Goal: Task Accomplishment & Management: Manage account settings

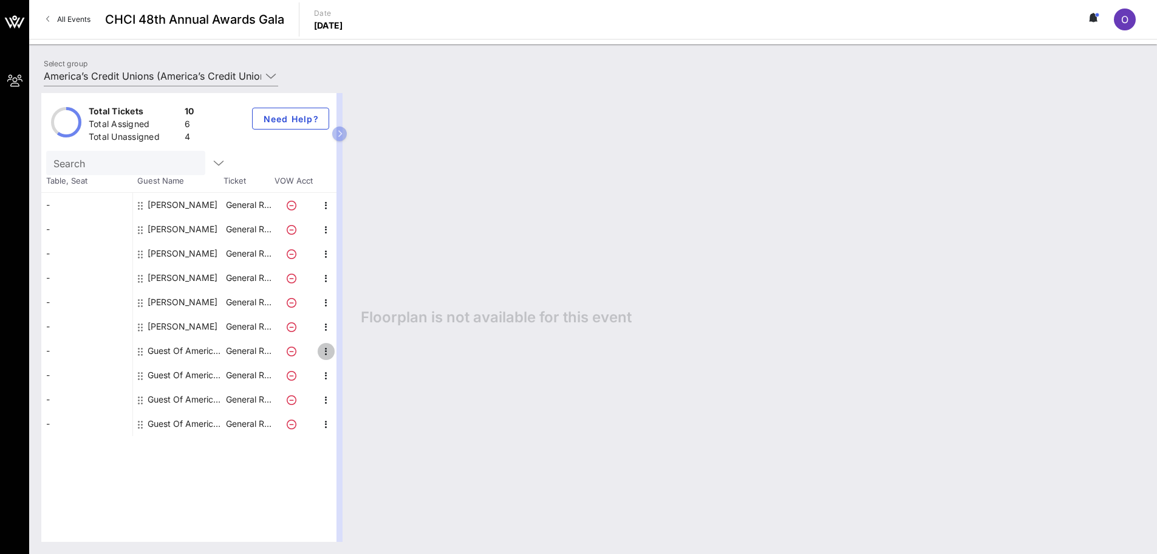
click at [325, 352] on icon "button" at bounding box center [326, 351] width 15 height 15
click at [360, 359] on div "Edit" at bounding box center [357, 355] width 24 height 10
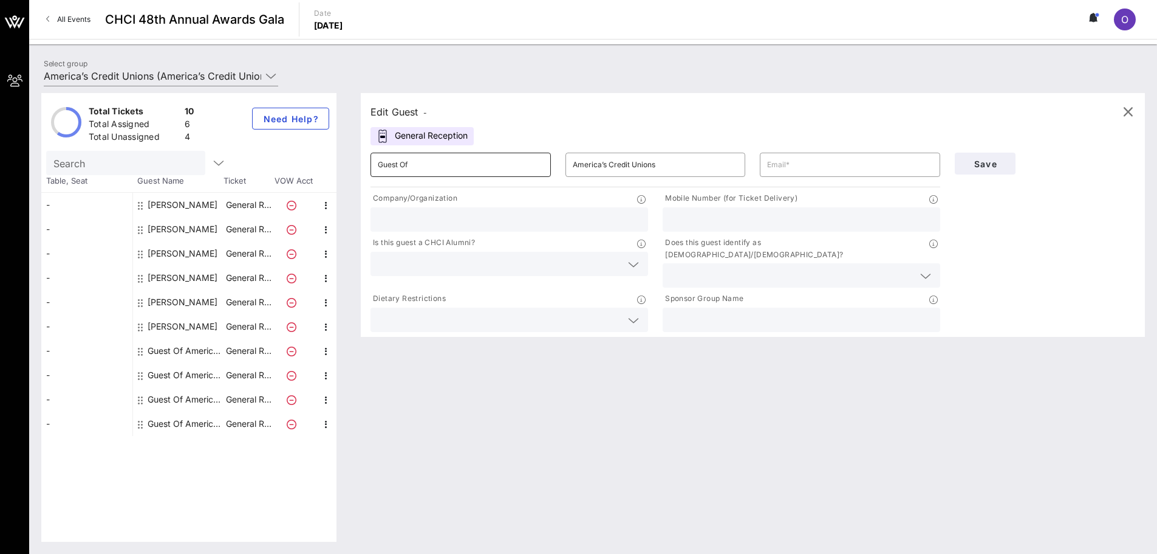
click at [482, 162] on input "Guest Of" at bounding box center [461, 164] width 166 height 19
type input "S"
type input "Sandrine"
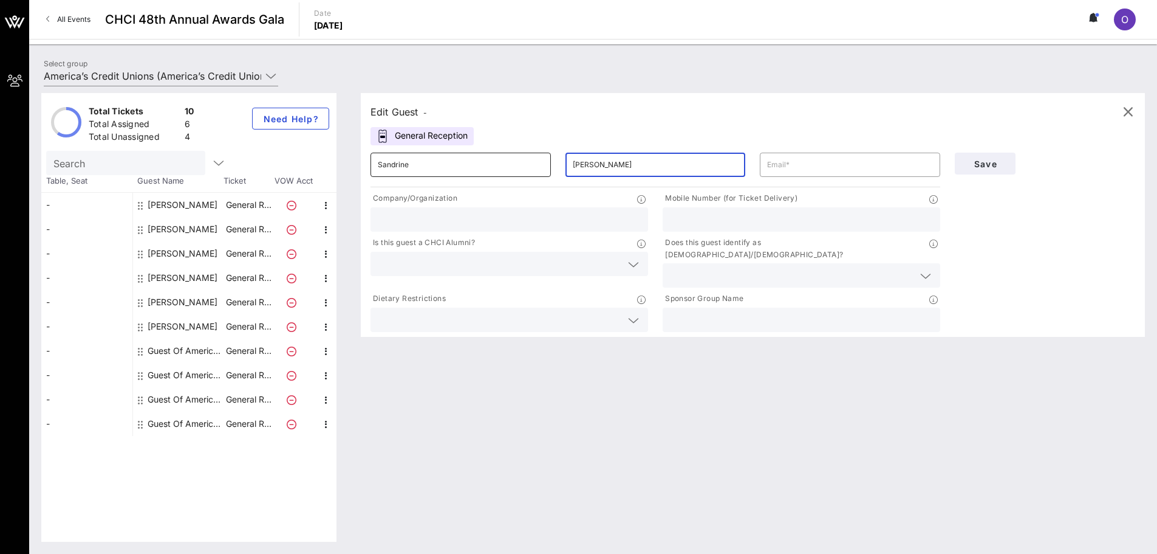
type input "[PERSON_NAME]"
click at [501, 213] on input "text" at bounding box center [509, 219] width 263 height 16
click at [775, 167] on input "text" at bounding box center [850, 164] width 166 height 19
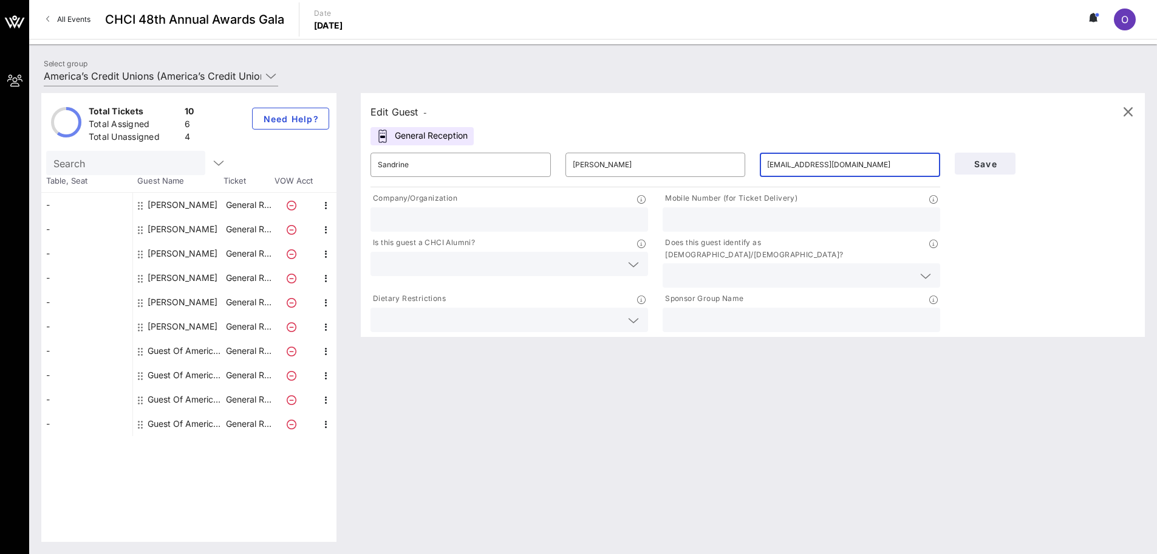
type input "[EMAIL_ADDRESS][DOMAIN_NAME]"
click at [723, 213] on input "text" at bounding box center [801, 219] width 263 height 16
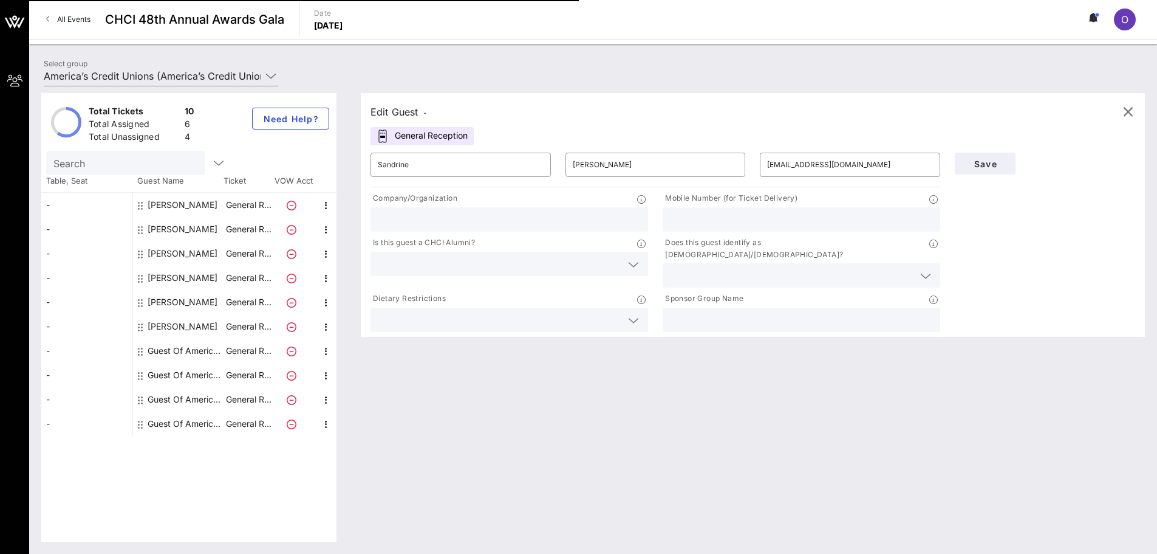
click at [720, 225] on input "text" at bounding box center [801, 219] width 263 height 16
type input "908512-9293"
click at [583, 215] on input "text" at bounding box center [509, 219] width 263 height 16
click at [756, 312] on input "text" at bounding box center [801, 320] width 263 height 16
type input "America's Credit Unions"
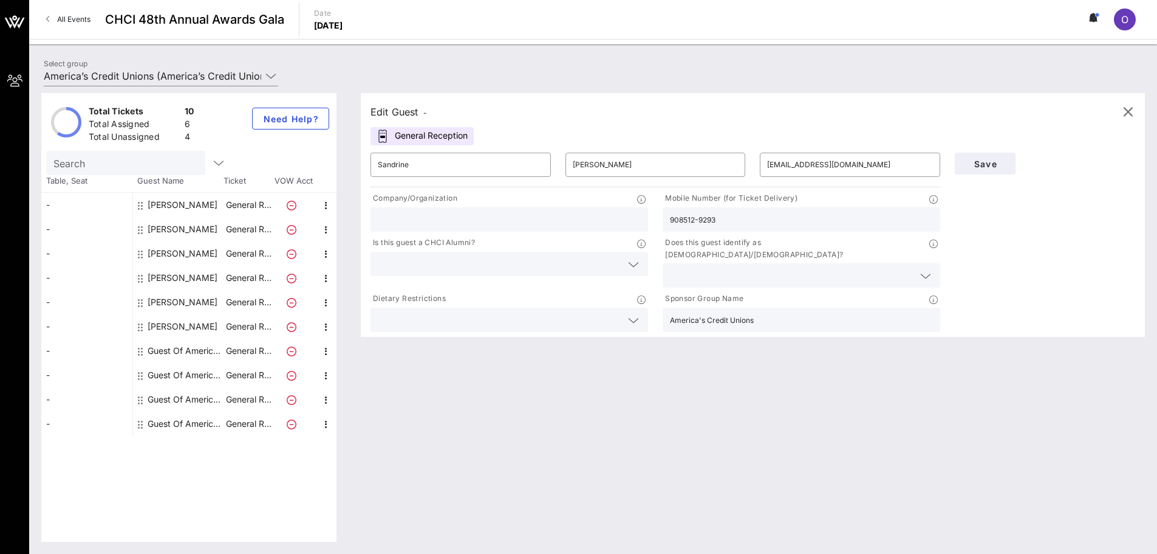
click at [570, 219] on input "text" at bounding box center [509, 219] width 263 height 16
click at [996, 168] on span "Save" at bounding box center [985, 164] width 41 height 10
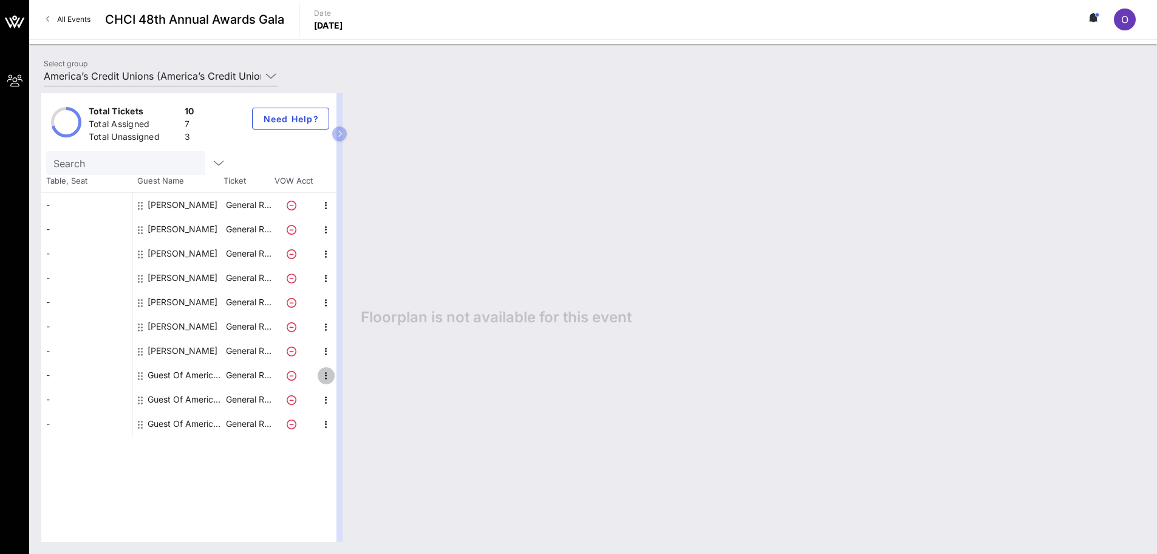
click at [330, 371] on icon "button" at bounding box center [326, 375] width 15 height 15
click at [362, 379] on div "Edit" at bounding box center [357, 379] width 24 height 10
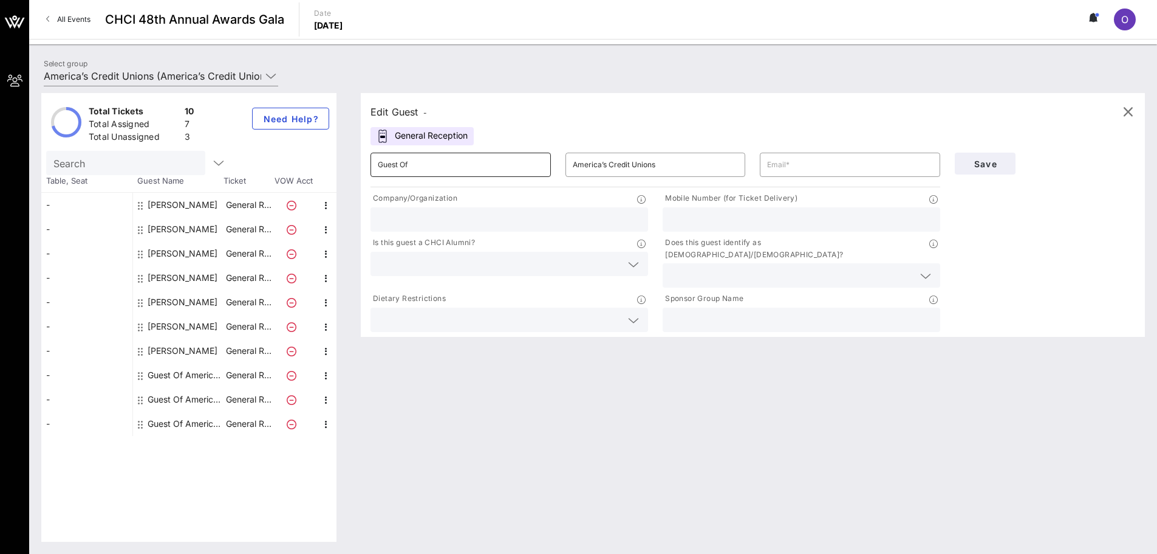
click at [513, 165] on input "Guest Of" at bounding box center [461, 164] width 166 height 19
type input "Ophelie"
type input "[PERSON_NAME]"
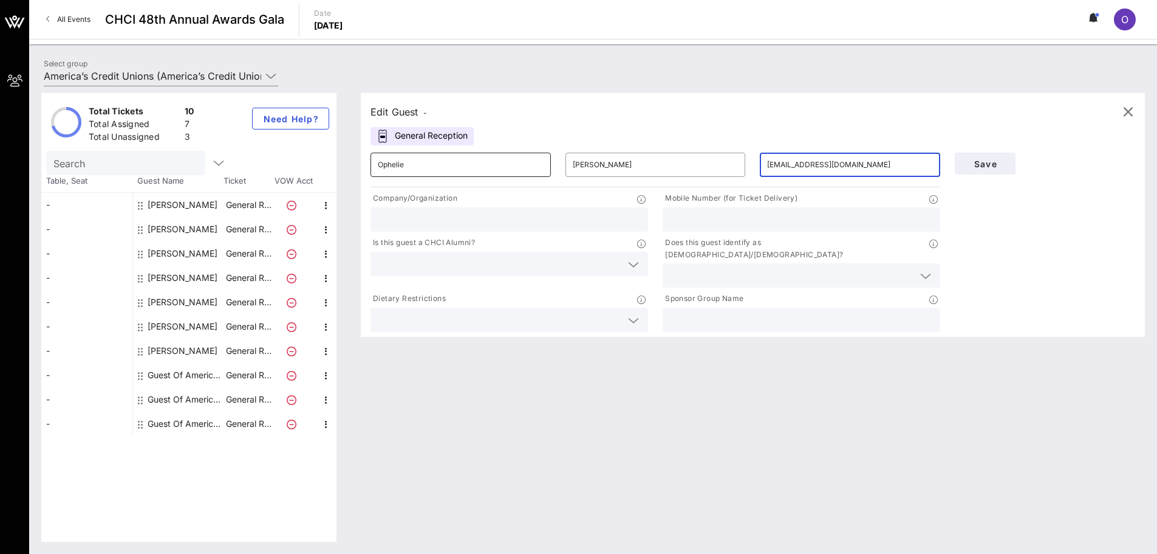
type input "[EMAIL_ADDRESS][DOMAIN_NAME]"
click at [696, 209] on div at bounding box center [801, 219] width 263 height 24
type input "6783574256"
click at [583, 213] on input "text" at bounding box center [509, 219] width 263 height 16
type input "America's Credit Unions"
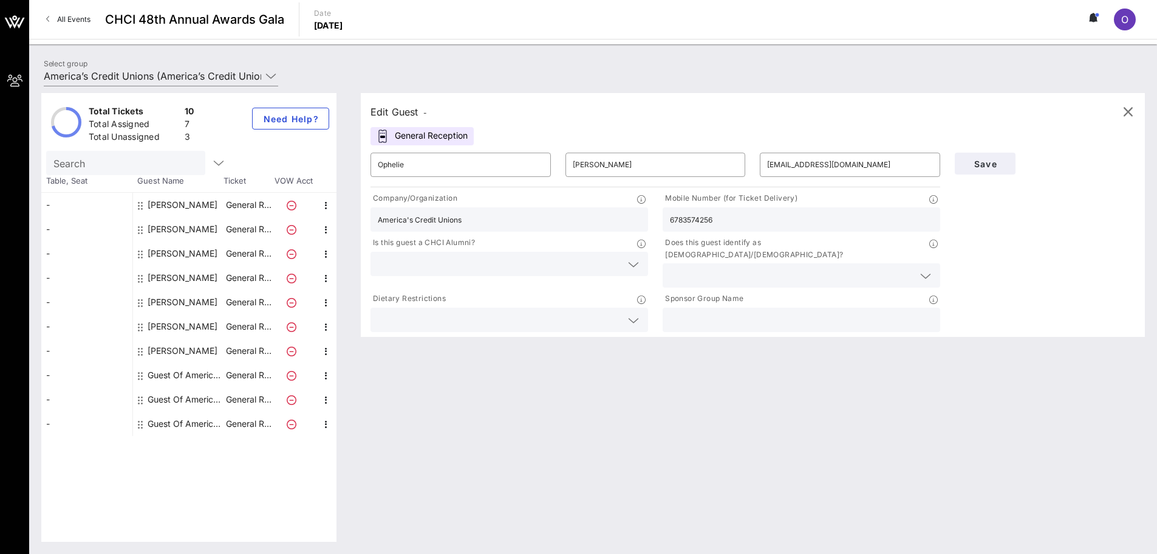
click at [699, 307] on div at bounding box center [801, 319] width 263 height 24
type input "America's Credit Unions"
click at [566, 312] on input "text" at bounding box center [500, 320] width 244 height 16
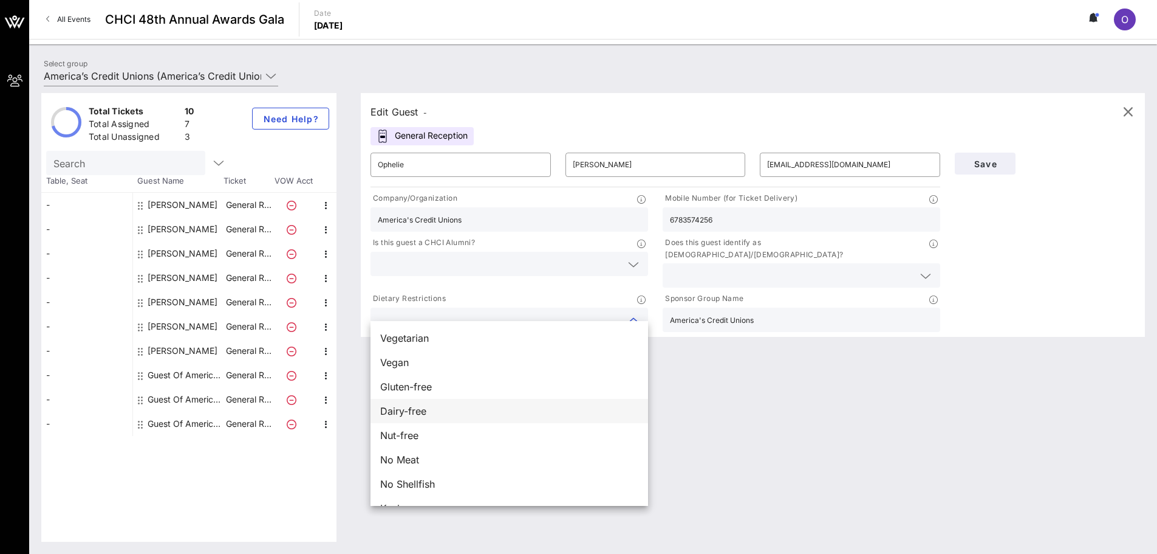
click at [541, 419] on div "Dairy-free" at bounding box center [510, 411] width 278 height 24
click at [701, 403] on div "Edit Guest - General Reception ​ Ophelie ​ [PERSON_NAME] [PERSON_NAME][EMAIL_AD…" at bounding box center [747, 317] width 797 height 448
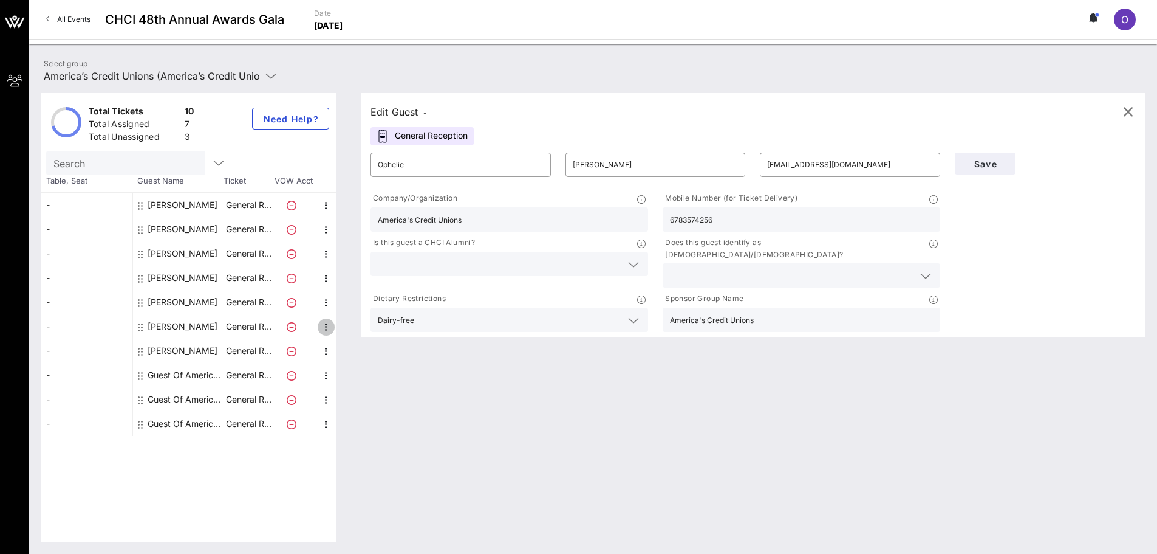
click at [328, 325] on icon "button" at bounding box center [326, 327] width 15 height 15
click at [356, 329] on div "Edit" at bounding box center [357, 331] width 24 height 10
type input "Sandrine"
type input "[EMAIL_ADDRESS][DOMAIN_NAME]"
type input "908512-9293"
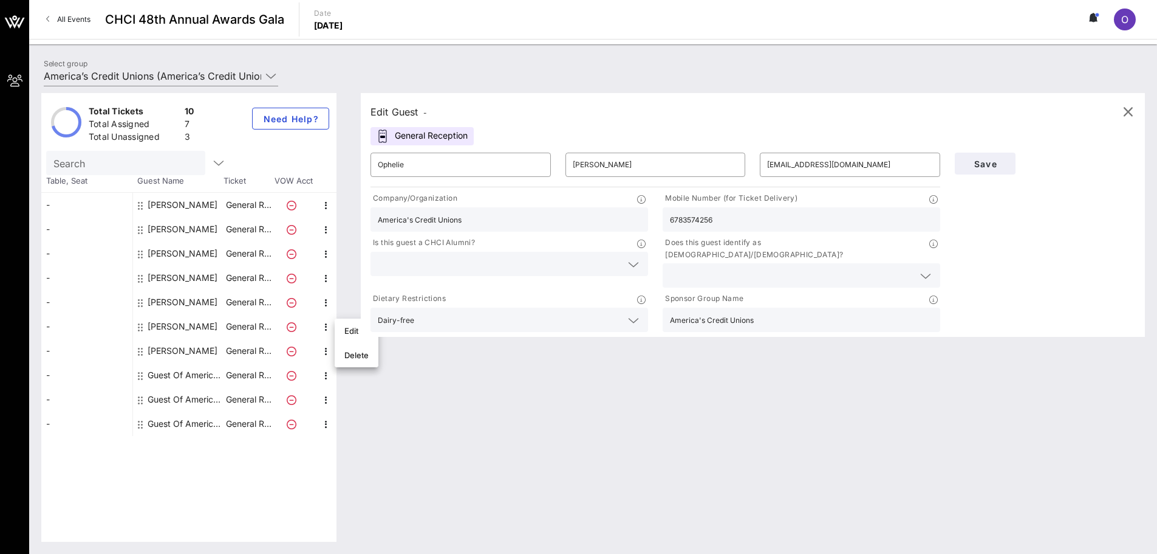
type input "America's Credit Unions"
click at [449, 215] on input "text" at bounding box center [509, 219] width 263 height 16
type input "Barclays"
click at [985, 164] on span "Save" at bounding box center [985, 164] width 41 height 10
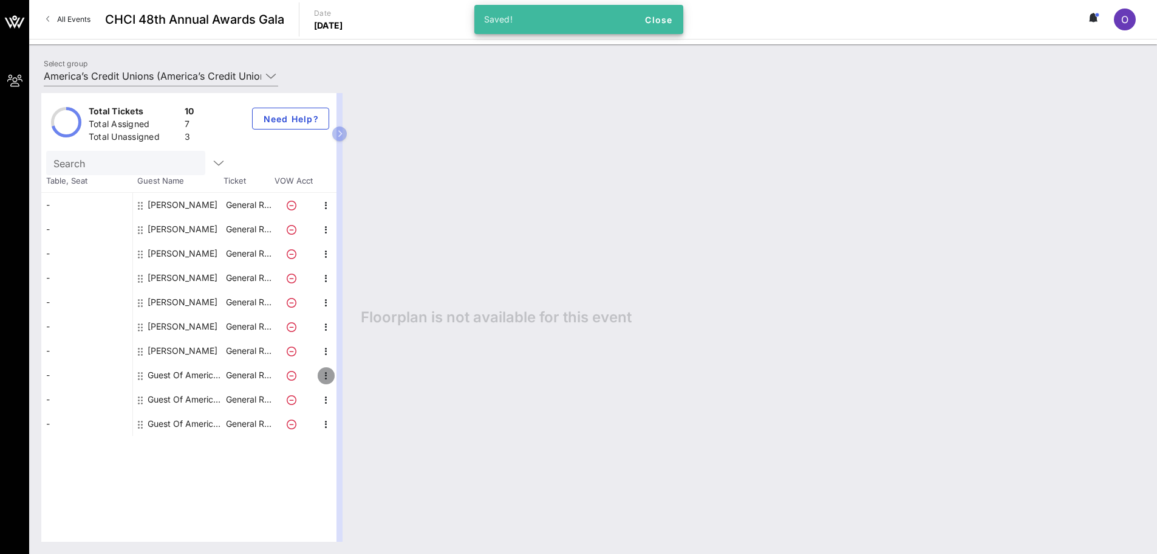
click at [320, 377] on icon "button" at bounding box center [326, 375] width 15 height 15
click at [343, 377] on div "Edit" at bounding box center [357, 379] width 44 height 24
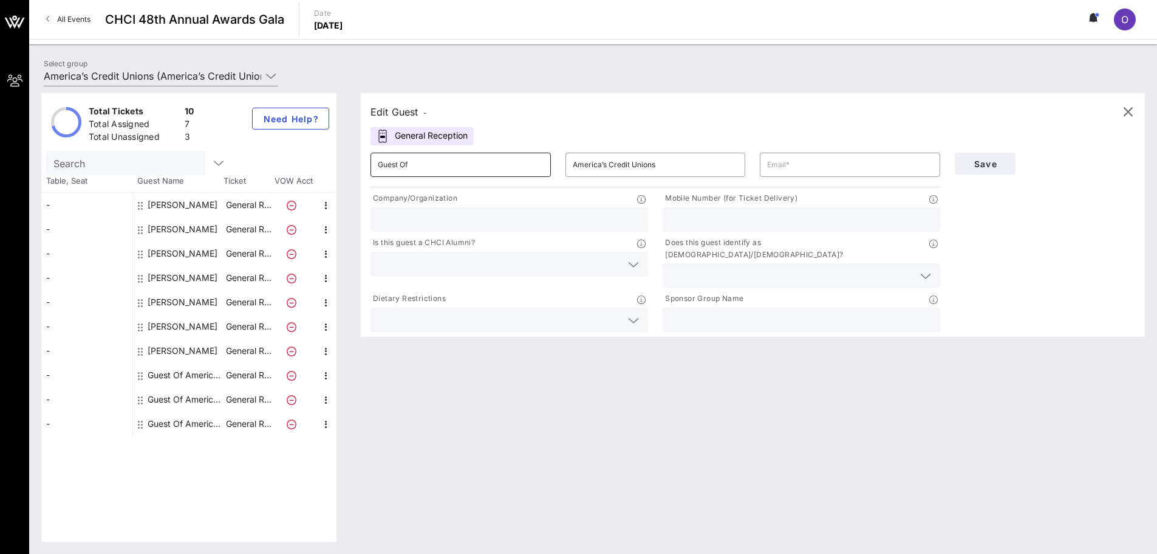
click at [505, 161] on input "Guest Of" at bounding box center [461, 164] width 166 height 19
click at [325, 401] on icon "button" at bounding box center [326, 400] width 15 height 15
click at [350, 402] on div "Edit" at bounding box center [357, 404] width 24 height 10
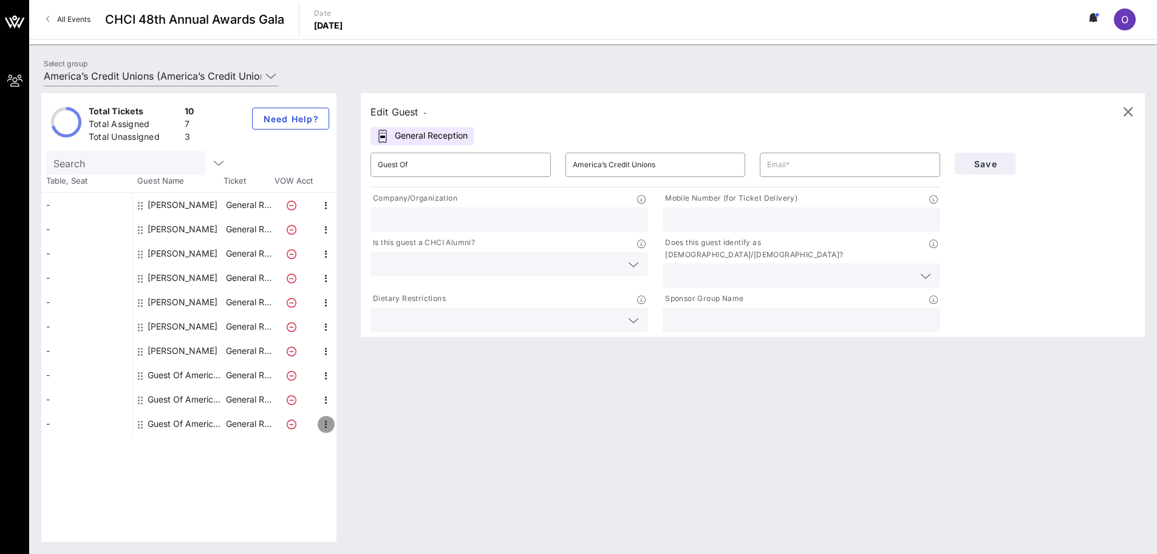
click at [326, 424] on icon "button" at bounding box center [326, 424] width 15 height 15
click at [360, 420] on div "Edit" at bounding box center [357, 427] width 24 height 19
click at [403, 394] on div "Edit Guest - General Reception ​ Guest Of ​ America’s Credit Unions ​ Company/O…" at bounding box center [747, 317] width 797 height 448
click at [691, 371] on div "Edit Guest - General Reception ​ Guest Of ​ America’s Credit Unions ​ Company/O…" at bounding box center [747, 317] width 797 height 448
click at [290, 300] on icon at bounding box center [292, 303] width 10 height 10
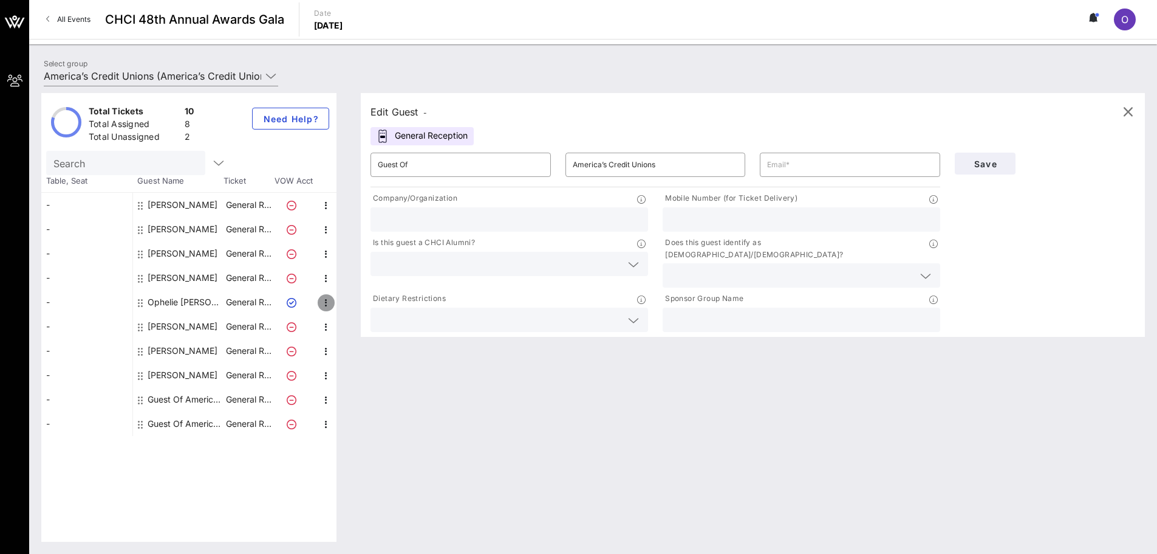
click at [328, 301] on icon "button" at bounding box center [326, 302] width 15 height 15
click at [360, 301] on div "Edit" at bounding box center [357, 306] width 24 height 19
type input "Ophelie"
type input "[PERSON_NAME]"
type input "[EMAIL_ADDRESS][DOMAIN_NAME]"
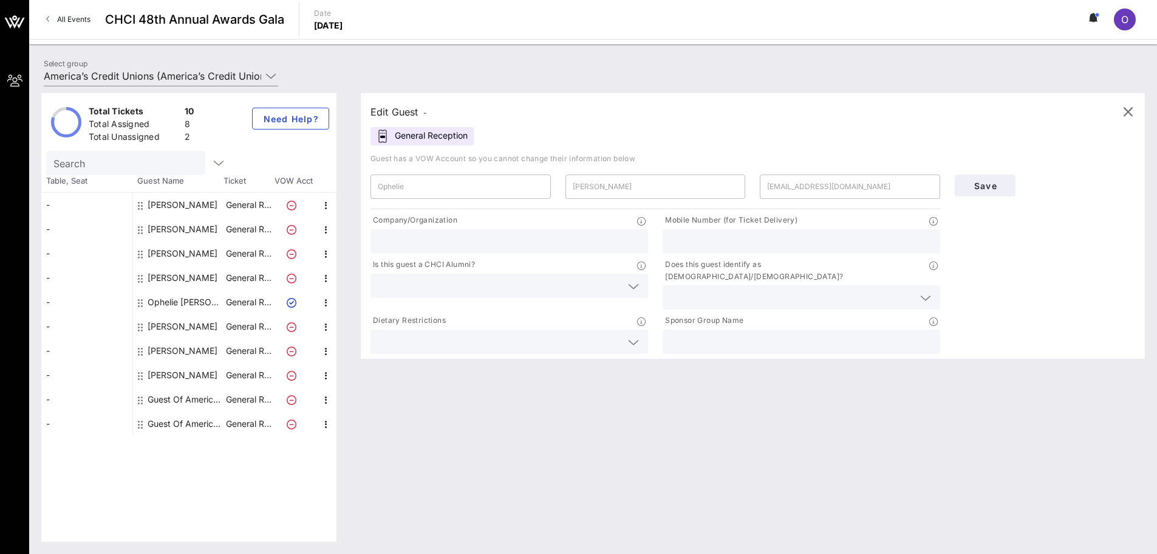
click at [456, 355] on div "Edit Guest - General Reception Guest has a VOW Account so you cannot change the…" at bounding box center [747, 317] width 797 height 448
